Goal: Information Seeking & Learning: Find specific fact

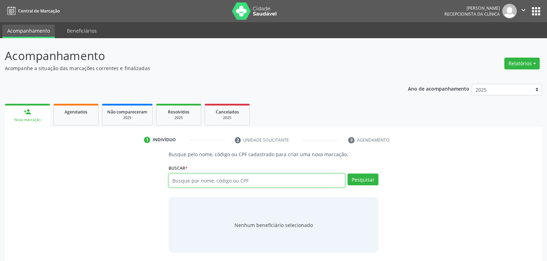
click at [201, 181] on input "text" at bounding box center [256, 180] width 177 height 14
paste input "783.772.774-68"
type input "783.772.774-68"
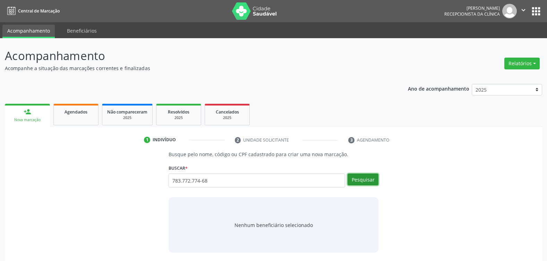
click at [366, 180] on button "Pesquisar" at bounding box center [362, 179] width 31 height 12
type input "783.772.774-68"
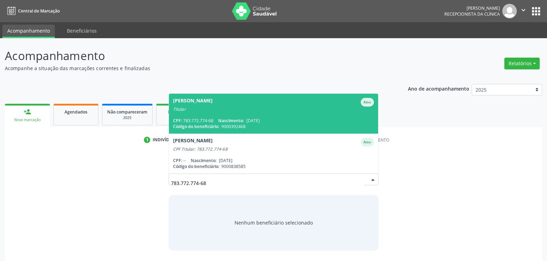
click at [270, 103] on div "[PERSON_NAME]" at bounding box center [273, 102] width 201 height 9
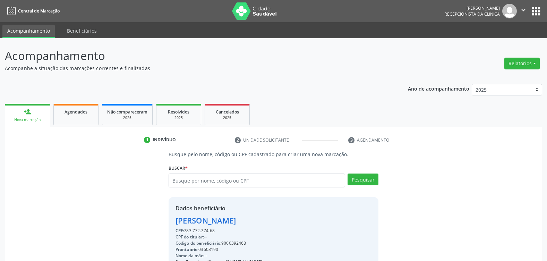
scroll to position [105, 0]
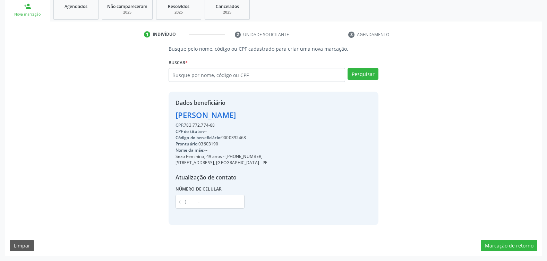
drag, startPoint x: 176, startPoint y: 117, endPoint x: 300, endPoint y: 116, distance: 123.8
click at [300, 116] on div "Dados beneficiário [PERSON_NAME] CPF: 783.772.774-68 CPF do titular: -- Código …" at bounding box center [273, 158] width 210 height 133
copy div "[PERSON_NAME]"
drag, startPoint x: 235, startPoint y: 155, endPoint x: 279, endPoint y: 155, distance: 43.7
click at [279, 155] on div "Dados beneficiário [PERSON_NAME] CPF: 783.772.774-68 CPF do titular: -- Código …" at bounding box center [273, 158] width 210 height 133
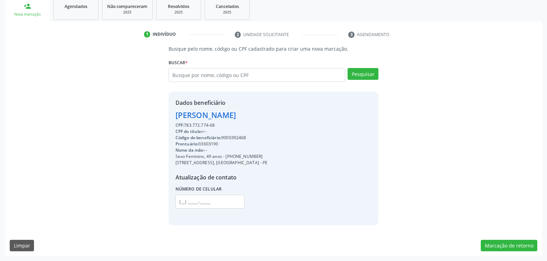
copy div "99743-3543"
click at [194, 75] on input "text" at bounding box center [256, 75] width 177 height 14
paste input "180.895.424-68"
type input "180.895.424-68"
click at [364, 75] on button "Pesquisar" at bounding box center [362, 74] width 31 height 12
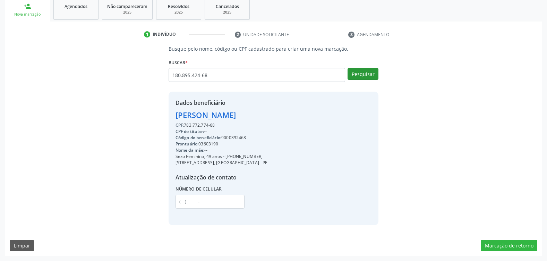
type input "180.895.424-68"
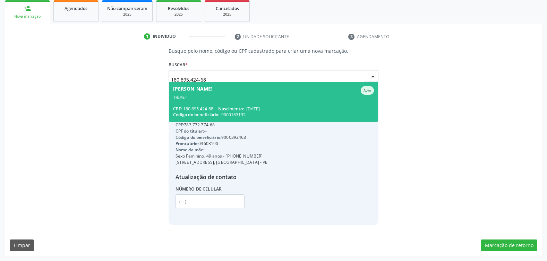
scroll to position [103, 0]
click at [217, 110] on div "CPF: 180.895.424-68 Nascimento: [DATE]" at bounding box center [273, 109] width 201 height 6
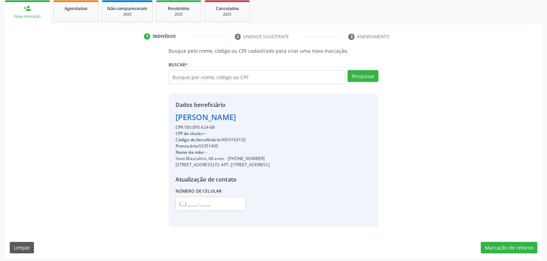
drag, startPoint x: 176, startPoint y: 118, endPoint x: 329, endPoint y: 118, distance: 153.2
click at [329, 118] on div "Dados beneficiário [PERSON_NAME] CPF: 180.895.424-68 CPF do titular: -- Código …" at bounding box center [273, 160] width 210 height 133
copy div "[PERSON_NAME]"
drag, startPoint x: 235, startPoint y: 159, endPoint x: 276, endPoint y: 159, distance: 40.2
click at [269, 159] on div "Sexo Masculino, 68 anos - [PHONE_NUMBER]" at bounding box center [222, 158] width 94 height 6
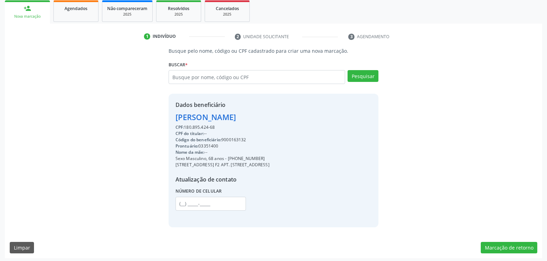
copy div "98804-9932"
click at [267, 76] on input "text" at bounding box center [256, 77] width 177 height 14
paste input "588.864.784-53"
type input "588.864.784-53"
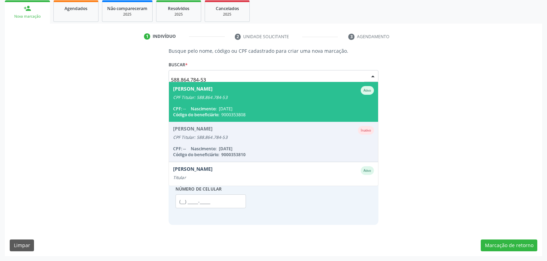
click at [232, 100] on span "[PERSON_NAME] Ativo CPF Titular: 588.864.784-53 CPF: -- Nascimento: [DATE] Códi…" at bounding box center [273, 102] width 209 height 40
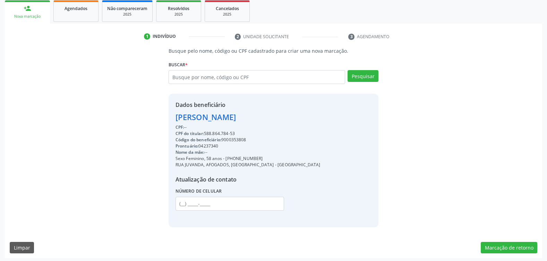
drag, startPoint x: 176, startPoint y: 117, endPoint x: 312, endPoint y: 115, distance: 135.9
click at [312, 115] on div "Dados beneficiário [PERSON_NAME] CPF: -- CPF do titular: 588.864.784-53 Código …" at bounding box center [273, 160] width 210 height 133
copy div "[PERSON_NAME]"
drag, startPoint x: 235, startPoint y: 159, endPoint x: 283, endPoint y: 159, distance: 47.1
click at [283, 159] on div "Dados beneficiário [PERSON_NAME] CPF: -- CPF do titular: 588.864.784-53 Código …" at bounding box center [273, 160] width 210 height 133
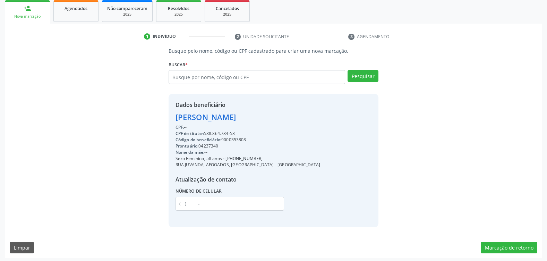
copy div "99483-6254"
click at [188, 77] on input "text" at bounding box center [256, 77] width 177 height 14
paste input "121.744.884-50"
type input "121.744.884-50"
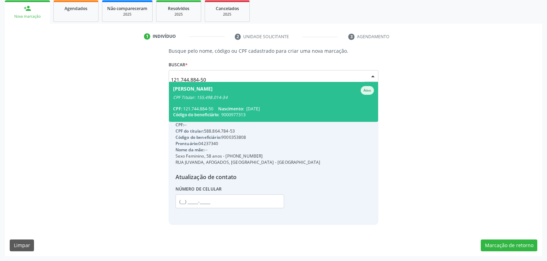
click at [232, 96] on div "CPF Titular: 155.498.014-34" at bounding box center [273, 98] width 201 height 6
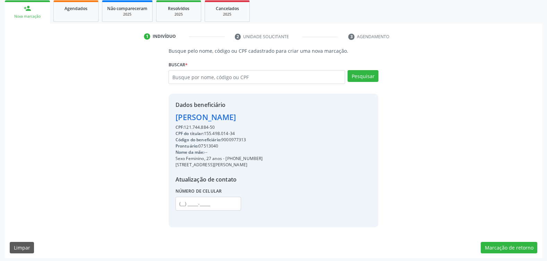
drag, startPoint x: 175, startPoint y: 115, endPoint x: 300, endPoint y: 118, distance: 124.8
click at [300, 118] on div "Dados beneficiário [PERSON_NAME] CPF: 121.744.884-50 CPF do titular: 155.498.01…" at bounding box center [273, 160] width 210 height 133
copy div "[PERSON_NAME]"
drag, startPoint x: 234, startPoint y: 158, endPoint x: 286, endPoint y: 158, distance: 52.0
click at [286, 158] on div "Dados beneficiário [PERSON_NAME] CPF: 121.744.884-50 CPF do titular: 155.498.01…" at bounding box center [273, 160] width 210 height 133
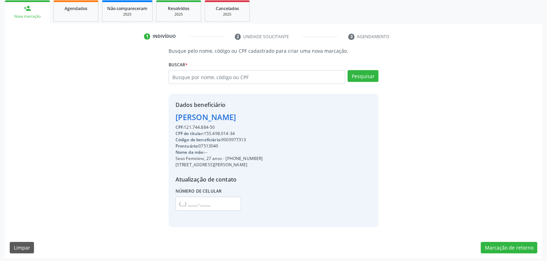
copy div "99636-4850"
click at [185, 76] on input "text" at bounding box center [256, 77] width 177 height 14
paste input "410.307.024-20"
type input "410.307.024-20"
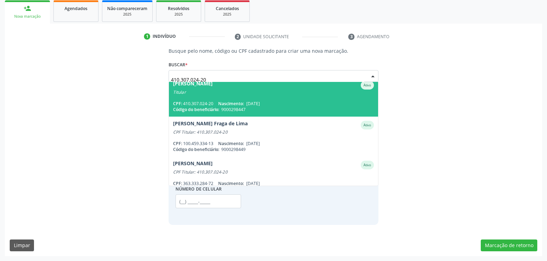
scroll to position [0, 0]
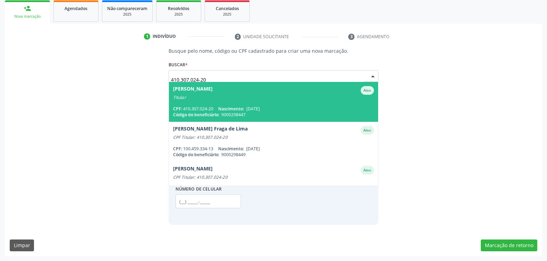
click at [232, 104] on span "[PERSON_NAME] Ativo Titular CPF: 410.307.024-20 Nascimento: [DATE] Código do be…" at bounding box center [273, 102] width 209 height 40
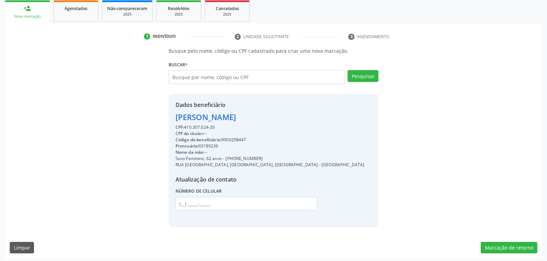
drag, startPoint x: 174, startPoint y: 118, endPoint x: 341, endPoint y: 119, distance: 167.4
click at [341, 119] on div "Dados beneficiário [PERSON_NAME] CPF: 410.307.024-20 CPF do titular: -- Código …" at bounding box center [273, 160] width 210 height 133
copy div "[PERSON_NAME]"
drag, startPoint x: 235, startPoint y: 158, endPoint x: 276, endPoint y: 158, distance: 41.3
click at [276, 158] on div "Sexo Feminino, 62 anos - [PHONE_NUMBER]" at bounding box center [269, 158] width 189 height 6
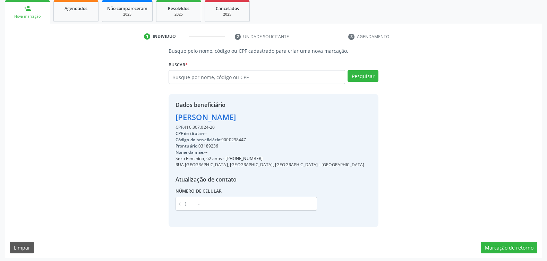
copy div "98877-5005"
click at [215, 75] on input "text" at bounding box center [256, 77] width 177 height 14
paste input "028.464.374-24"
type input "028.464.374-24"
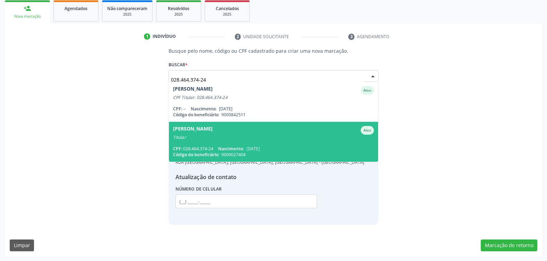
click at [222, 143] on span "[PERSON_NAME] Ativo Titular CPF: 028.464.374-24 Nascimento: [DATE] Código do be…" at bounding box center [273, 142] width 209 height 40
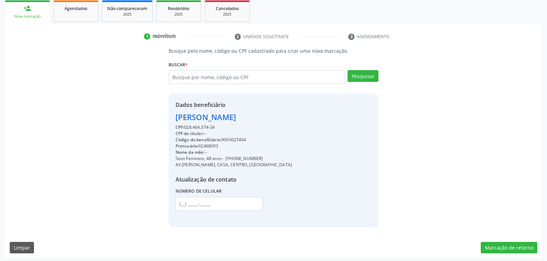
drag, startPoint x: 175, startPoint y: 117, endPoint x: 320, endPoint y: 117, distance: 144.2
click at [320, 117] on div "Dados beneficiário [PERSON_NAME] CPF: 028.464.374-24 CPF do titular: -- Código …" at bounding box center [273, 160] width 210 height 133
drag, startPoint x: 238, startPoint y: 158, endPoint x: 269, endPoint y: 158, distance: 30.5
click at [269, 158] on div "Sexo Feminino, 48 anos - [PHONE_NUMBER]" at bounding box center [233, 158] width 116 height 6
drag, startPoint x: 269, startPoint y: 158, endPoint x: 232, endPoint y: 158, distance: 36.4
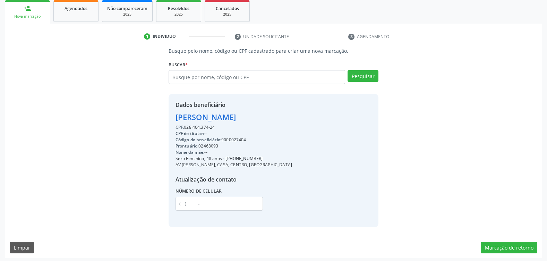
click at [232, 158] on div "Sexo Feminino, 48 anos - [PHONE_NUMBER]" at bounding box center [233, 158] width 116 height 6
drag, startPoint x: 234, startPoint y: 158, endPoint x: 281, endPoint y: 158, distance: 46.5
click at [281, 158] on div "Sexo Feminino, 48 anos - [PHONE_NUMBER]" at bounding box center [233, 158] width 116 height 6
click at [198, 77] on input "text" at bounding box center [256, 77] width 177 height 14
paste input "046.048.674-88"
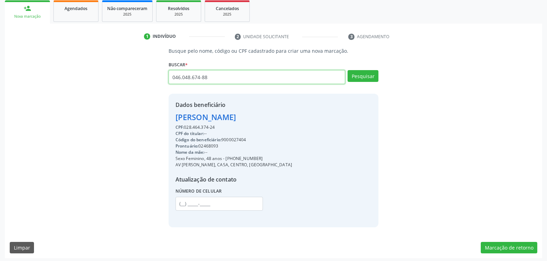
type input "046.048.674-88"
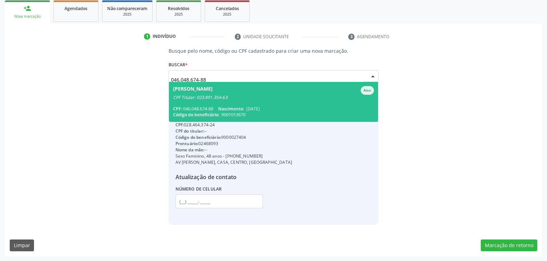
click at [212, 102] on span "[PERSON_NAME] CPF Titular: 023.891.354-63 CPF: 046.048.674-88 Nascimento: [DATE…" at bounding box center [273, 102] width 209 height 40
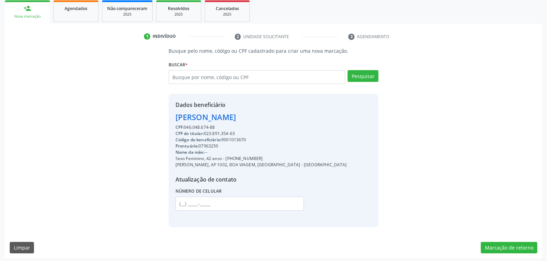
drag, startPoint x: 176, startPoint y: 121, endPoint x: 282, endPoint y: 120, distance: 106.4
click at [282, 120] on div "[PERSON_NAME]" at bounding box center [260, 116] width 171 height 11
drag, startPoint x: 235, startPoint y: 158, endPoint x: 279, endPoint y: 159, distance: 44.0
click at [279, 159] on div "Sexo Feminino, 42 anos - [PHONE_NUMBER]" at bounding box center [260, 158] width 171 height 6
click at [260, 74] on input "text" at bounding box center [256, 77] width 177 height 14
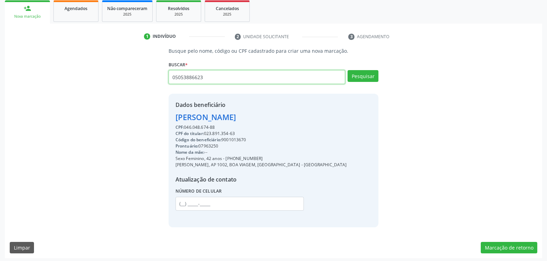
type input "05053886623"
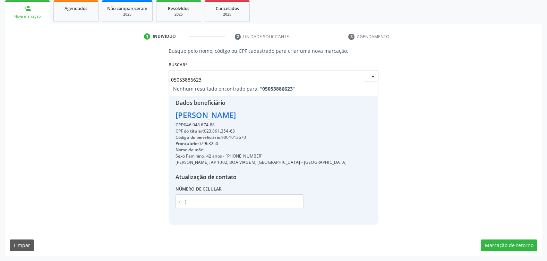
click at [197, 77] on input "05053886623" at bounding box center [267, 79] width 193 height 14
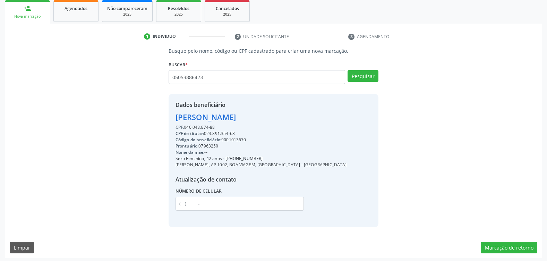
type input "05053886423"
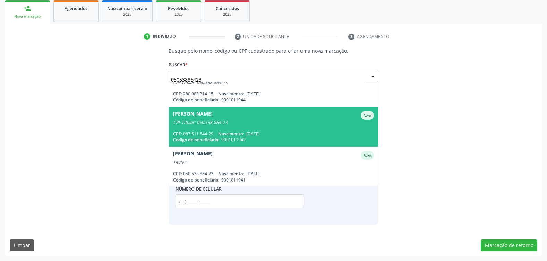
scroll to position [16, 0]
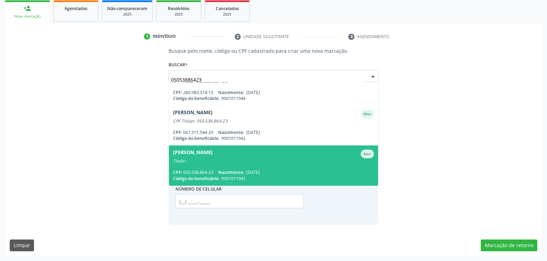
click at [212, 153] on div "[PERSON_NAME]" at bounding box center [193, 153] width 40 height 9
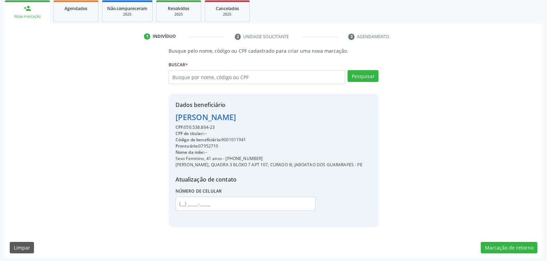
drag, startPoint x: 176, startPoint y: 117, endPoint x: 228, endPoint y: 127, distance: 52.8
click at [228, 127] on div "Dados beneficiário [PERSON_NAME] CPF: 050.538.864-23 CPF do titular: -- Código …" at bounding box center [268, 160] width 187 height 119
click at [136, 124] on div "Busque pelo nome, código ou CPF cadastrado para criar uma nova marcação. [GEOGR…" at bounding box center [273, 137] width 527 height 180
click at [144, 157] on div "Busque pelo nome, código ou CPF cadastrado para criar uma nova marcação. [GEOGR…" at bounding box center [273, 137] width 527 height 180
click at [231, 76] on input "text" at bounding box center [256, 77] width 177 height 14
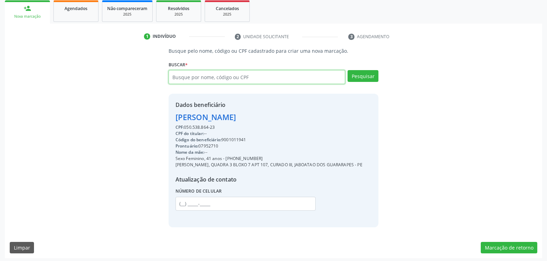
paste input "449.087.174-00"
type input "449.087.174-00"
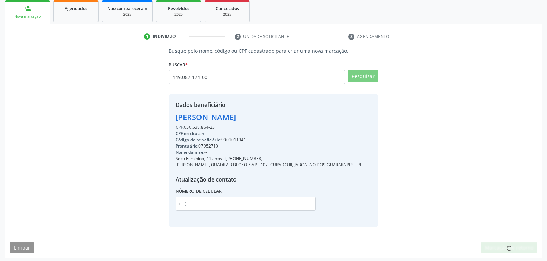
scroll to position [0, 0]
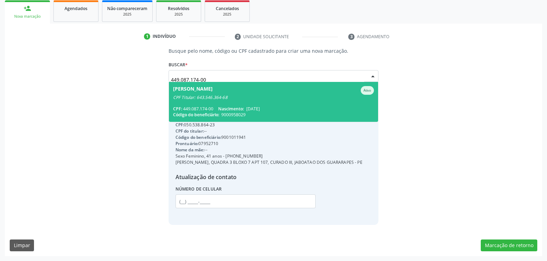
click at [259, 97] on div "CPF Titular: 643.546.364-68" at bounding box center [273, 98] width 201 height 6
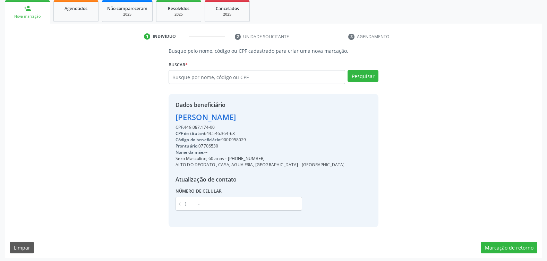
drag, startPoint x: 176, startPoint y: 117, endPoint x: 289, endPoint y: 117, distance: 113.0
click at [289, 117] on div "Dados beneficiário [PERSON_NAME] CPF: 449.087.174-00 CPF do titular: 643.546.36…" at bounding box center [273, 160] width 210 height 133
drag, startPoint x: 237, startPoint y: 156, endPoint x: 272, endPoint y: 161, distance: 35.9
click at [272, 161] on div "Sexo Masculino, 60 anos - [PHONE_NUMBER]" at bounding box center [259, 158] width 169 height 6
click at [199, 79] on input "text" at bounding box center [256, 77] width 177 height 14
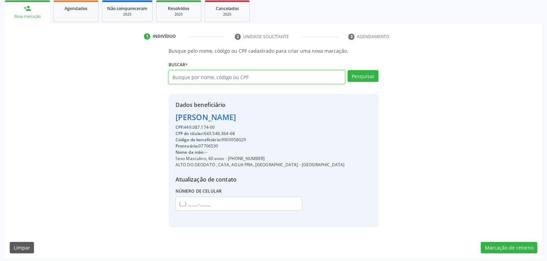
paste input "500.838.054-00"
type input "500.838.054-00"
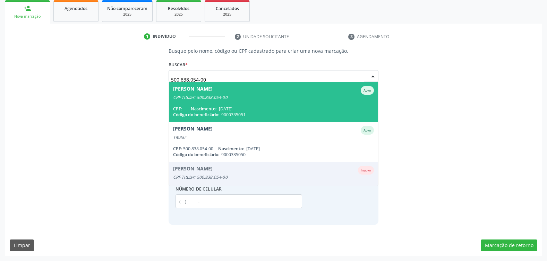
click at [234, 101] on span "[PERSON_NAME] Ativo CPF Titular: 500.838.054-00 CPF: -- Nascimento: [DATE] Códi…" at bounding box center [273, 102] width 209 height 40
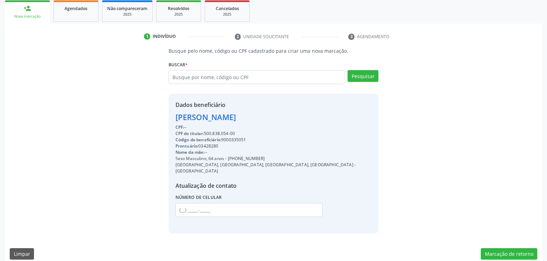
drag, startPoint x: 176, startPoint y: 116, endPoint x: 305, endPoint y: 116, distance: 129.0
click at [305, 116] on div "Dados beneficiário [PERSON_NAME] CPF: -- CPF do titular: 500.838.054-00 Código …" at bounding box center [273, 163] width 210 height 139
drag, startPoint x: 305, startPoint y: 116, endPoint x: 301, endPoint y: 116, distance: 4.2
click at [301, 116] on div "Dados beneficiário [PERSON_NAME] CPF: -- CPF do titular: 500.838.054-00 Código …" at bounding box center [273, 163] width 210 height 139
drag, startPoint x: 176, startPoint y: 116, endPoint x: 294, endPoint y: 117, distance: 117.9
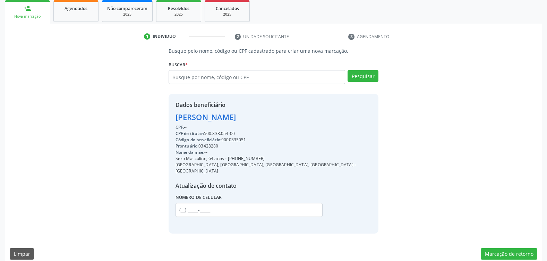
click at [294, 117] on div "Dados beneficiário [PERSON_NAME] CPF: -- CPF do titular: 500.838.054-00 Código …" at bounding box center [273, 163] width 210 height 139
click at [194, 121] on div "[PERSON_NAME]" at bounding box center [273, 116] width 196 height 11
drag, startPoint x: 176, startPoint y: 118, endPoint x: 309, endPoint y: 119, distance: 133.5
click at [309, 119] on div "Dados beneficiário [PERSON_NAME] CPF: -- CPF do titular: 500.838.054-00 Código …" at bounding box center [273, 163] width 210 height 139
drag, startPoint x: 236, startPoint y: 158, endPoint x: 266, endPoint y: 158, distance: 29.1
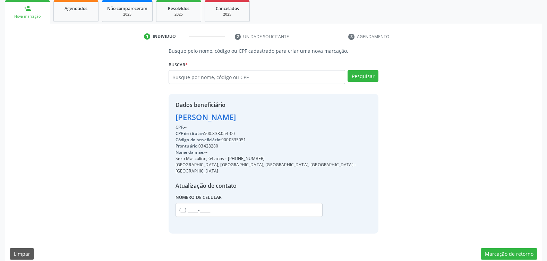
click at [266, 158] on div "Sexo Masculino, 64 anos - [PHONE_NUMBER]" at bounding box center [273, 158] width 196 height 6
